Goal: Transaction & Acquisition: Purchase product/service

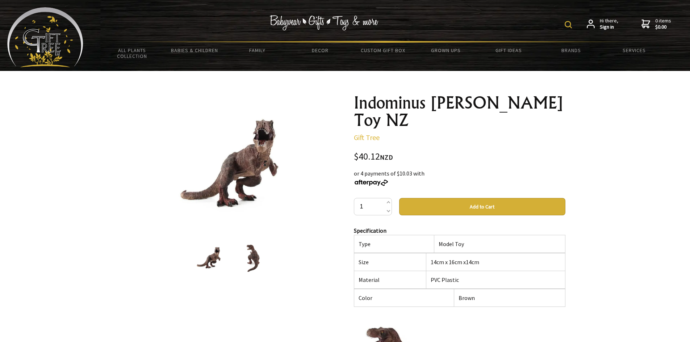
click at [250, 259] on img at bounding box center [253, 259] width 28 height 28
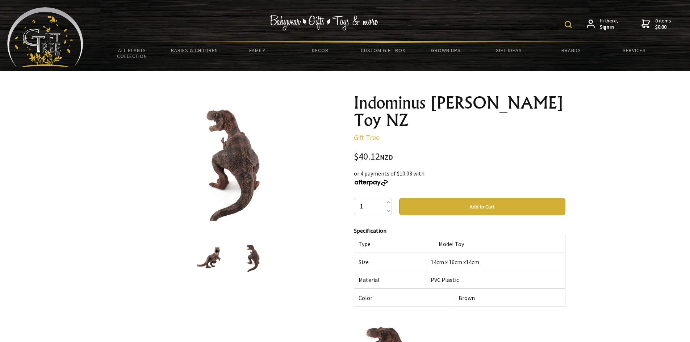
click at [203, 256] on img at bounding box center [209, 259] width 28 height 28
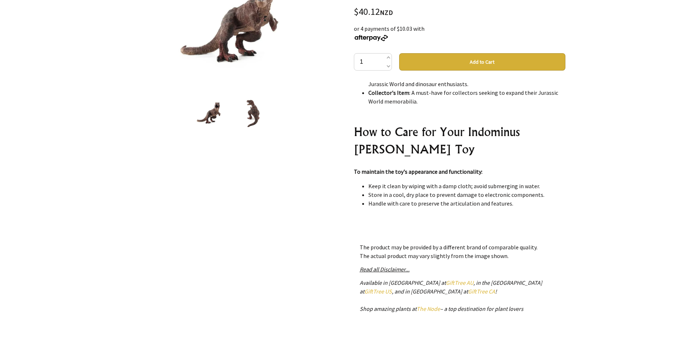
scroll to position [901, 0]
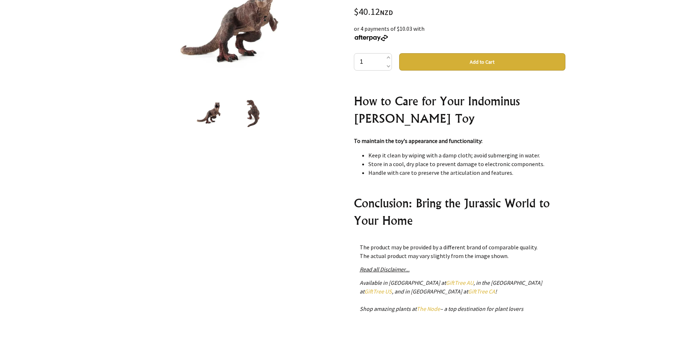
click at [487, 53] on button "Add to Cart" at bounding box center [482, 61] width 166 height 17
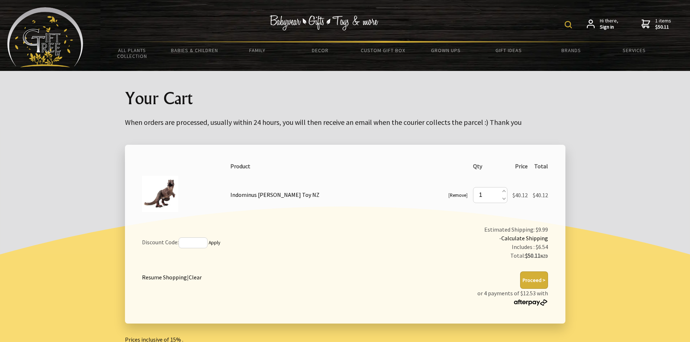
click at [164, 197] on img at bounding box center [160, 194] width 36 height 36
click at [168, 192] on img at bounding box center [160, 194] width 36 height 36
click at [278, 193] on link "Indominus [PERSON_NAME] Toy NZ" at bounding box center [274, 194] width 89 height 7
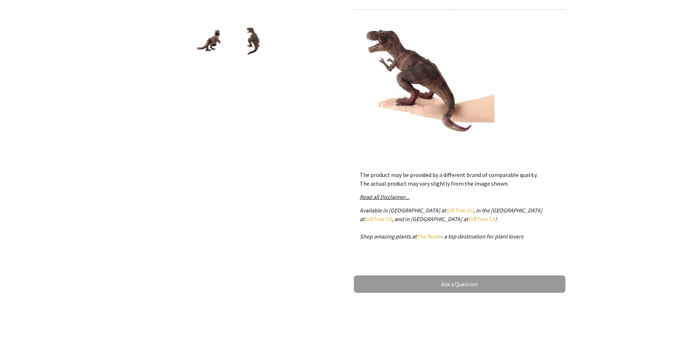
scroll to position [87, 0]
